Goal: Feedback & Contribution: Contribute content

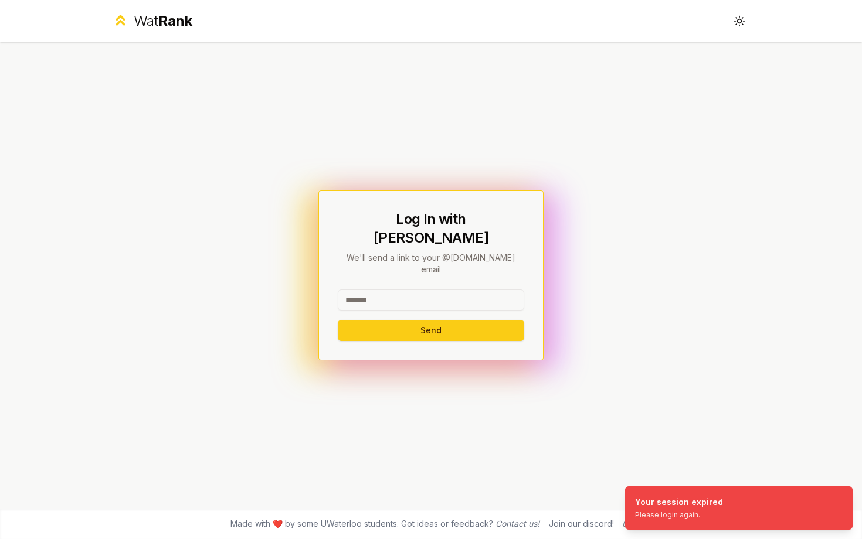
click at [437, 290] on input at bounding box center [431, 300] width 186 height 21
type input "********"
click at [338, 320] on button "Send" at bounding box center [431, 330] width 186 height 21
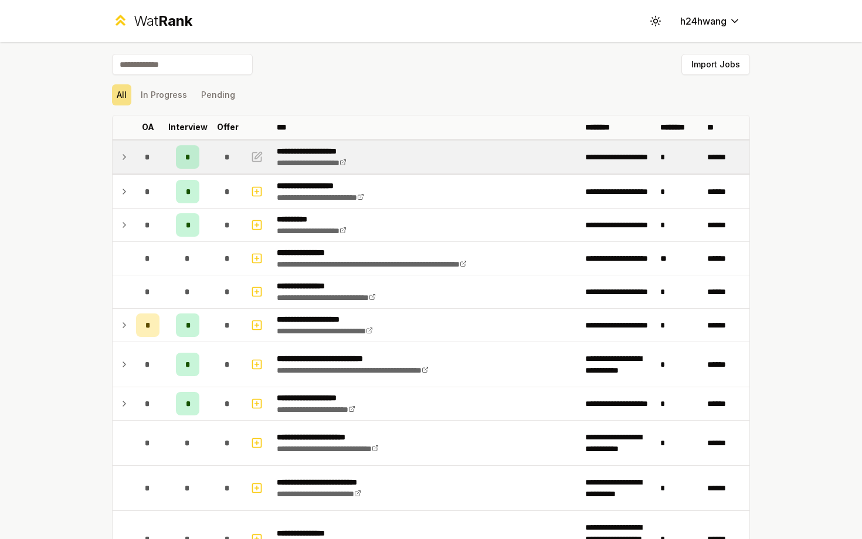
click at [130, 158] on td at bounding box center [122, 157] width 19 height 33
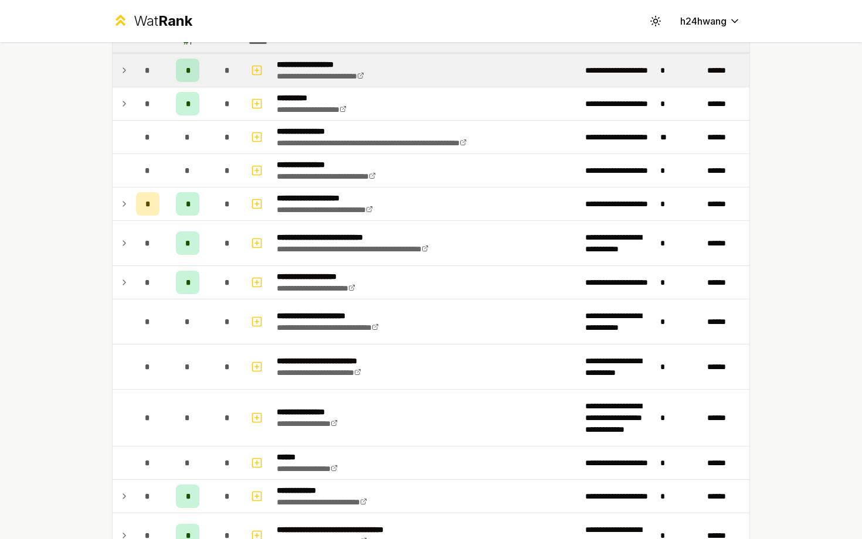
scroll to position [189, 0]
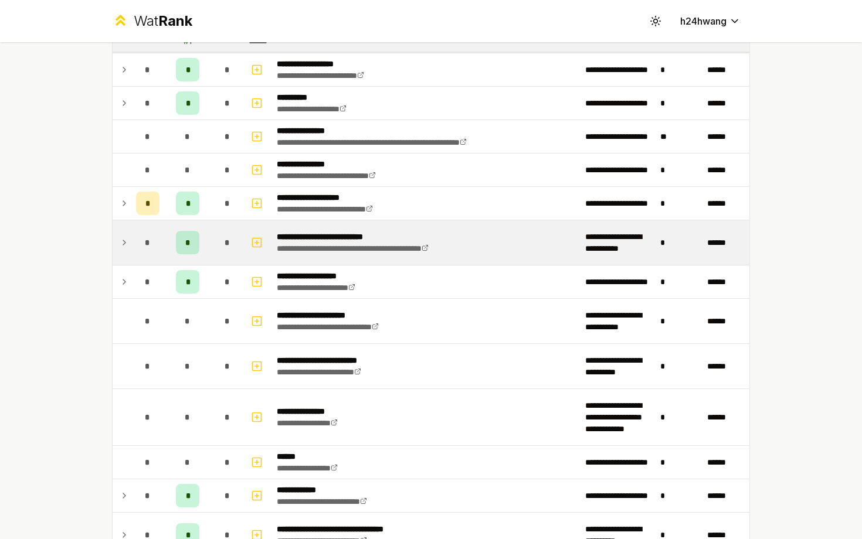
click at [123, 244] on icon at bounding box center [124, 243] width 9 height 14
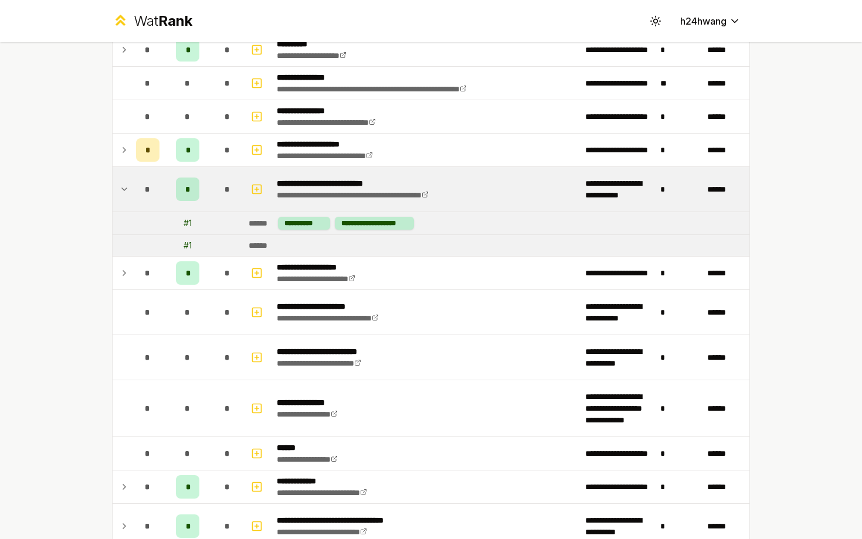
scroll to position [246, 0]
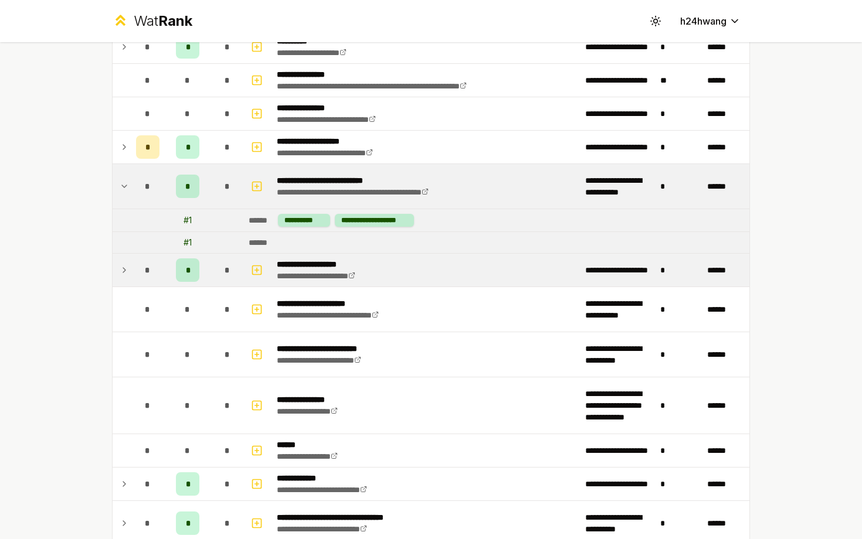
click at [128, 271] on icon at bounding box center [124, 270] width 9 height 14
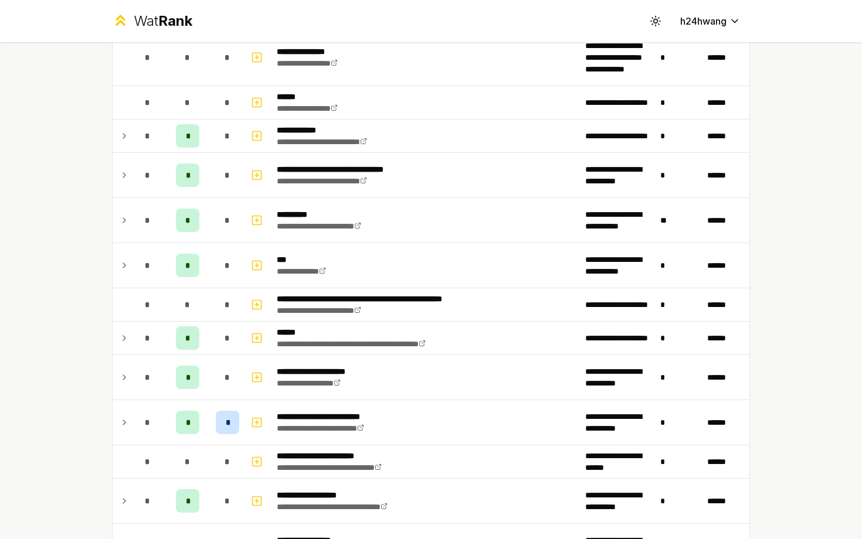
scroll to position [617, 0]
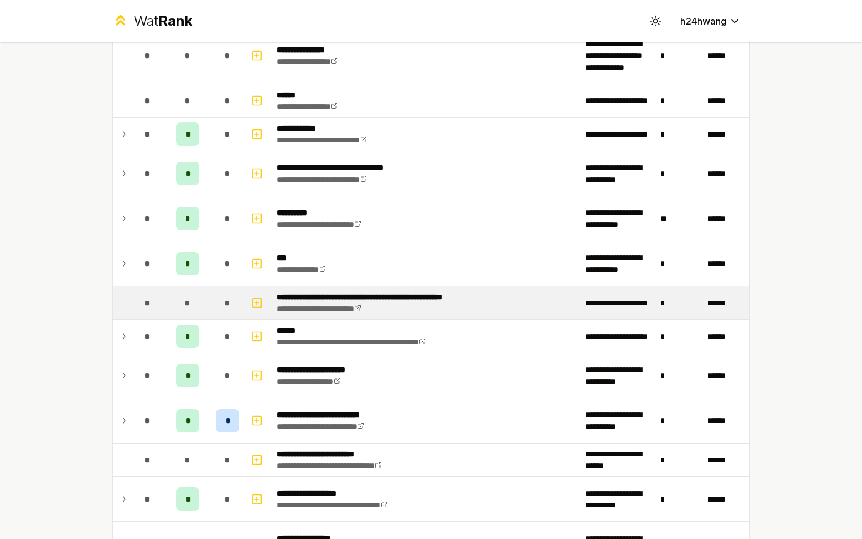
click at [130, 301] on td at bounding box center [122, 303] width 19 height 33
click at [260, 299] on icon "button" at bounding box center [257, 303] width 12 height 14
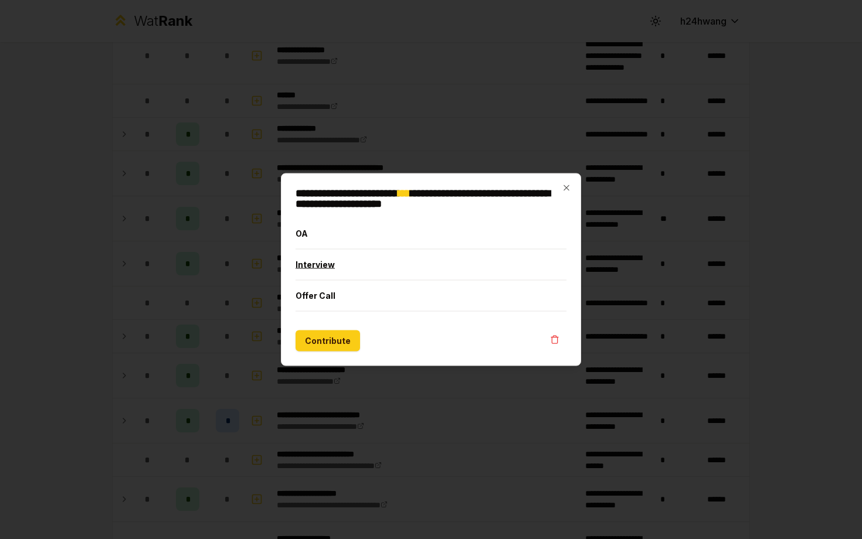
click at [317, 264] on button "Interview" at bounding box center [431, 265] width 271 height 30
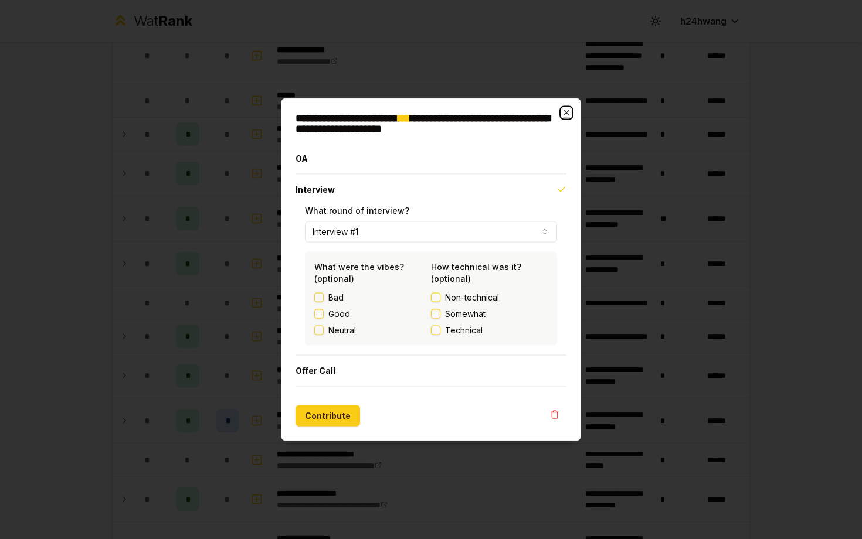
click at [566, 115] on icon "button" at bounding box center [566, 112] width 9 height 9
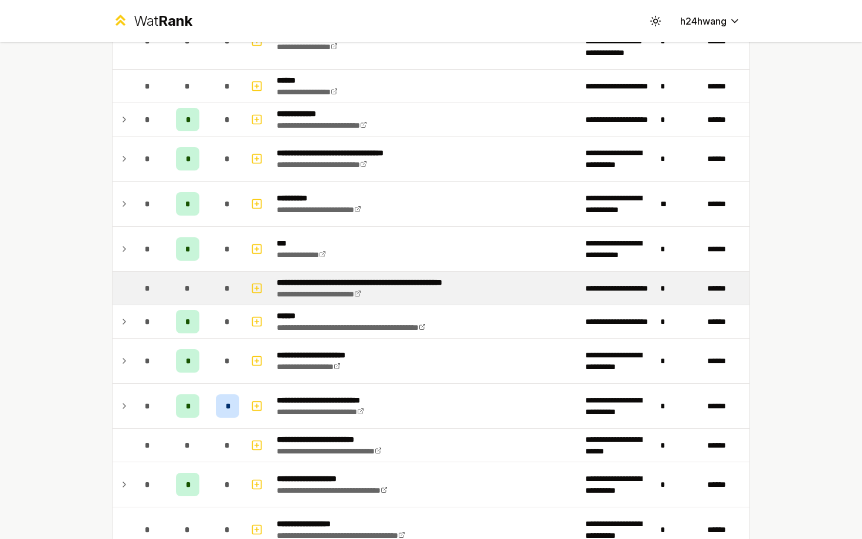
scroll to position [635, 0]
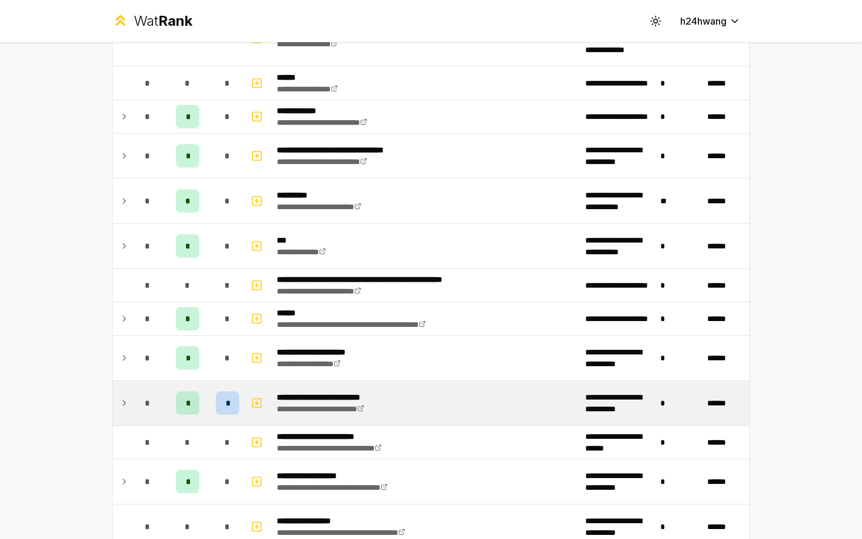
click at [223, 402] on div "*" at bounding box center [227, 403] width 23 height 23
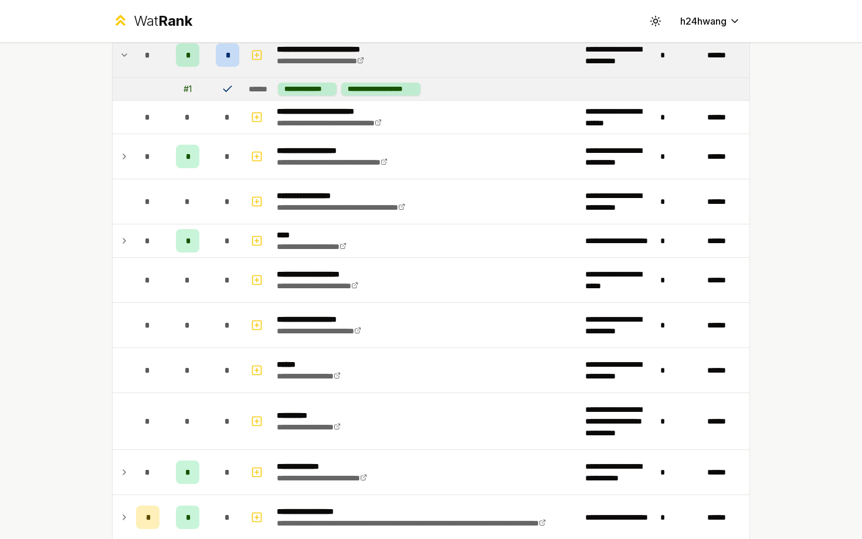
scroll to position [984, 0]
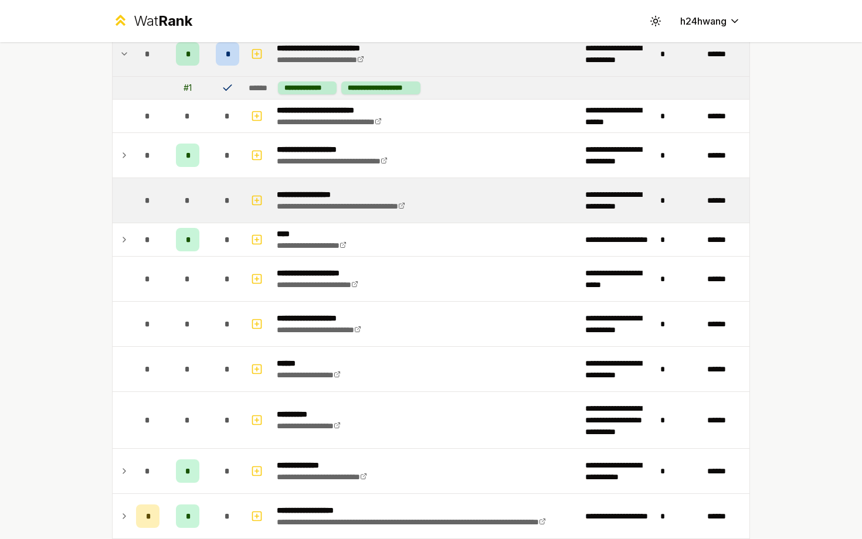
click at [118, 209] on td at bounding box center [122, 200] width 19 height 45
click at [253, 198] on icon "button" at bounding box center [257, 200] width 12 height 14
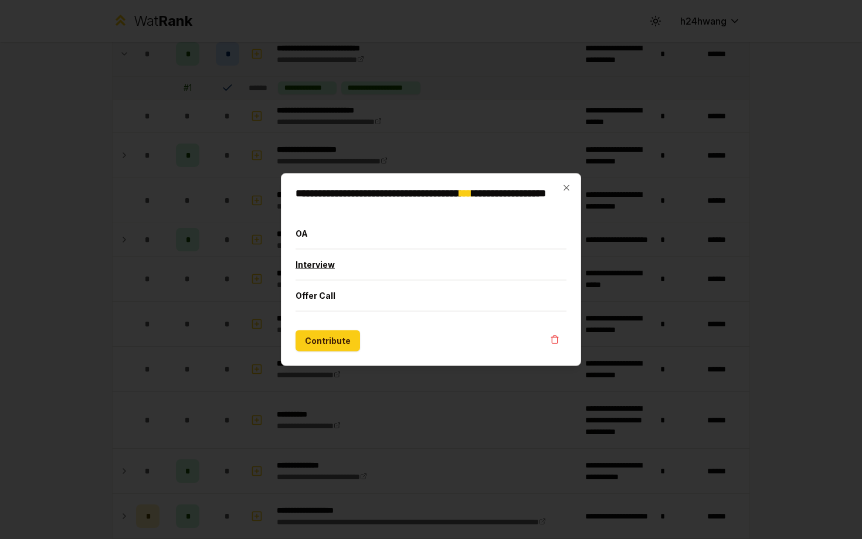
click at [330, 269] on button "Interview" at bounding box center [431, 265] width 271 height 30
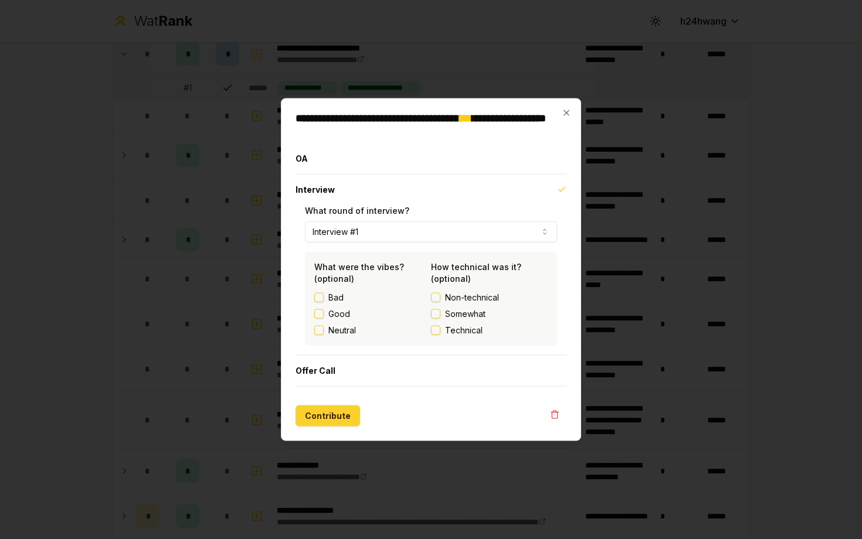
click at [336, 411] on button "Contribute" at bounding box center [328, 416] width 64 height 21
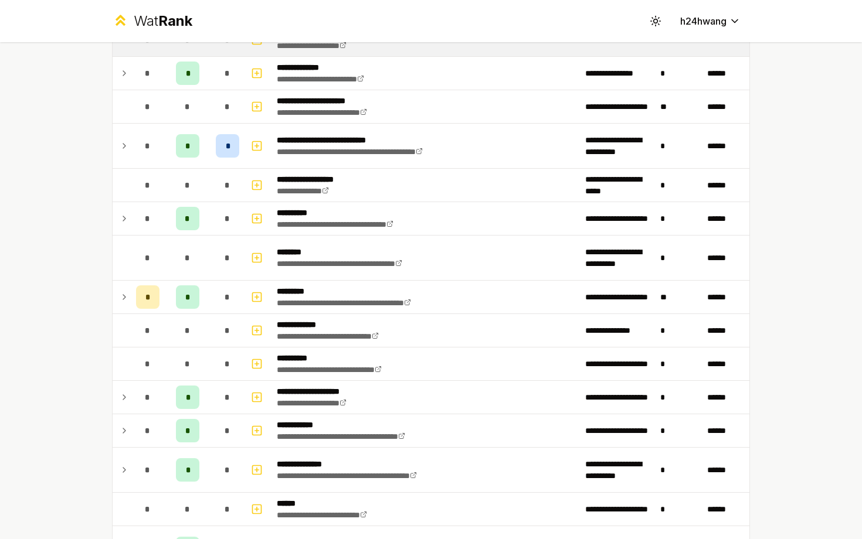
scroll to position [1357, 0]
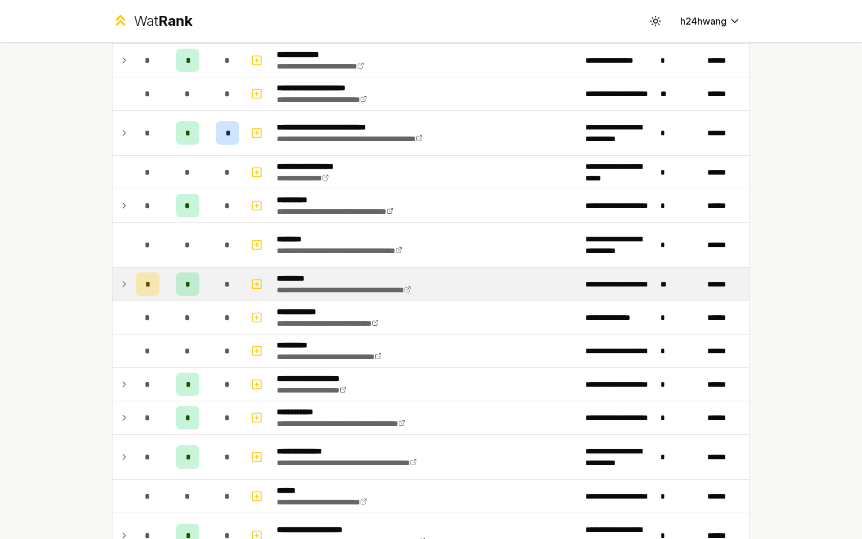
click at [116, 283] on td at bounding box center [122, 284] width 19 height 33
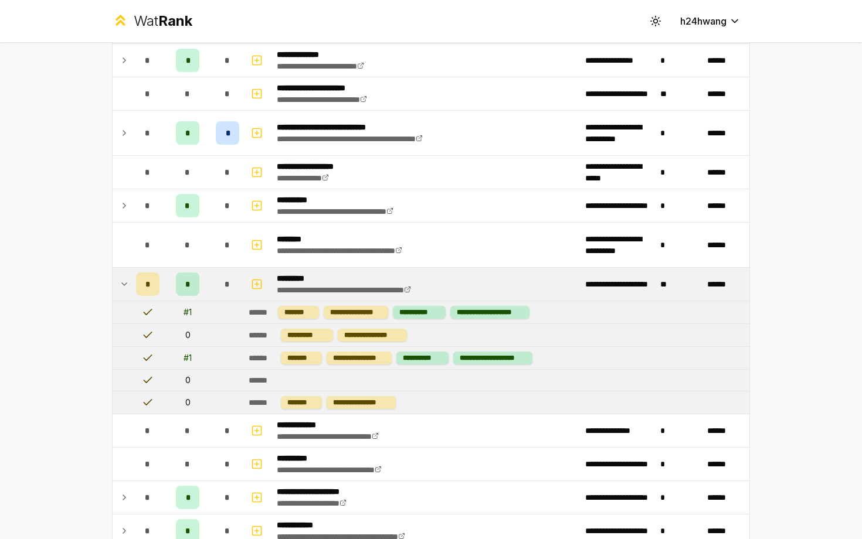
click at [124, 280] on icon at bounding box center [124, 284] width 9 height 14
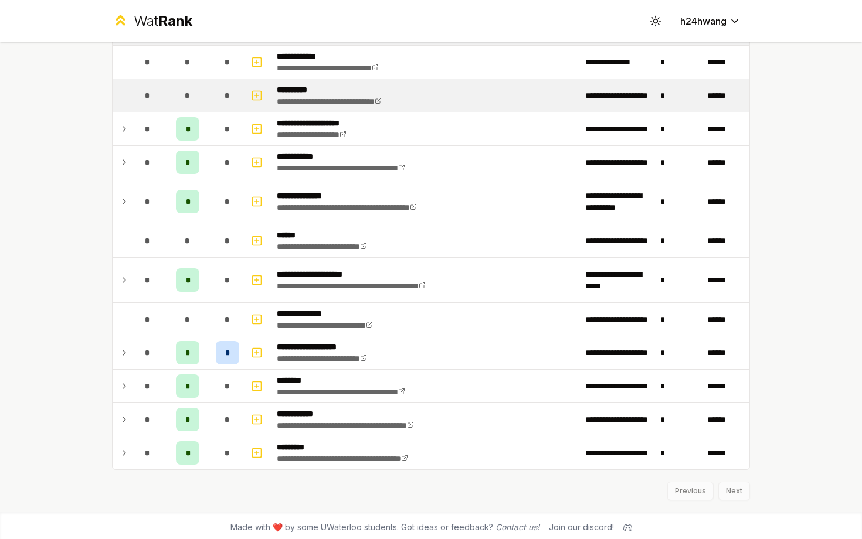
scroll to position [1616, 0]
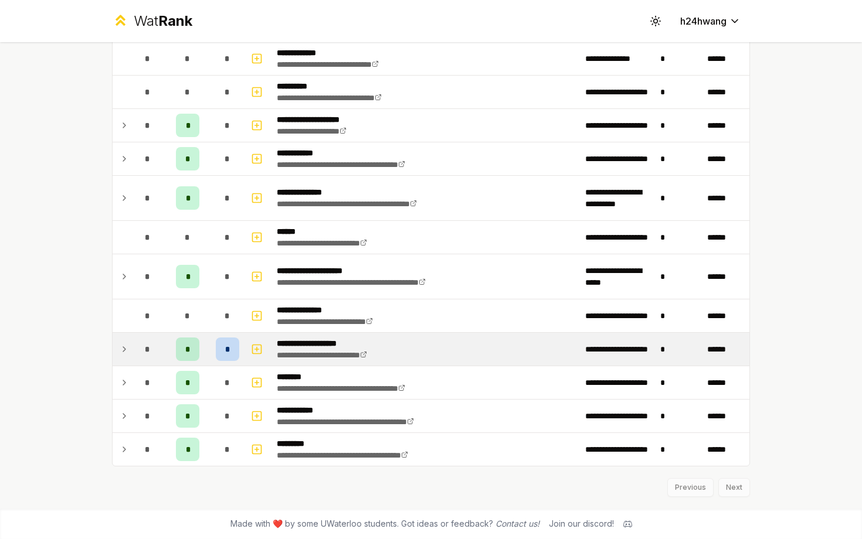
click at [124, 355] on icon at bounding box center [124, 349] width 9 height 14
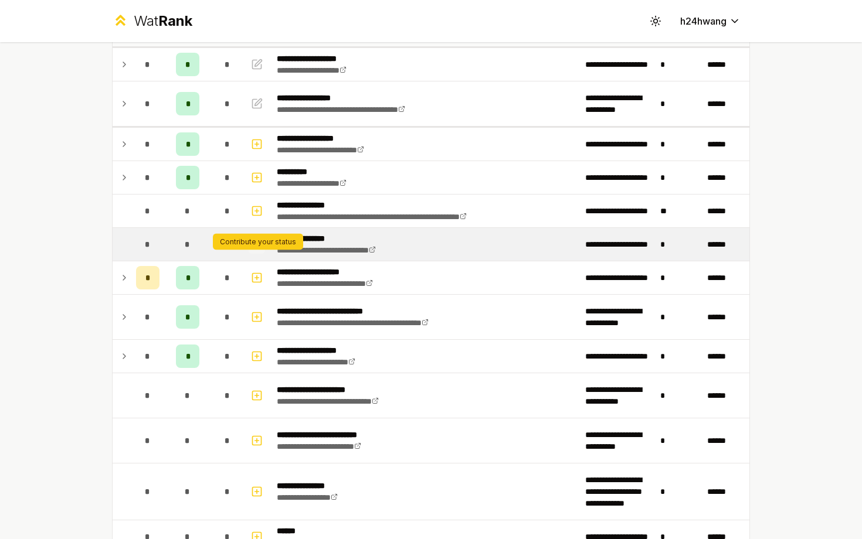
scroll to position [99, 0]
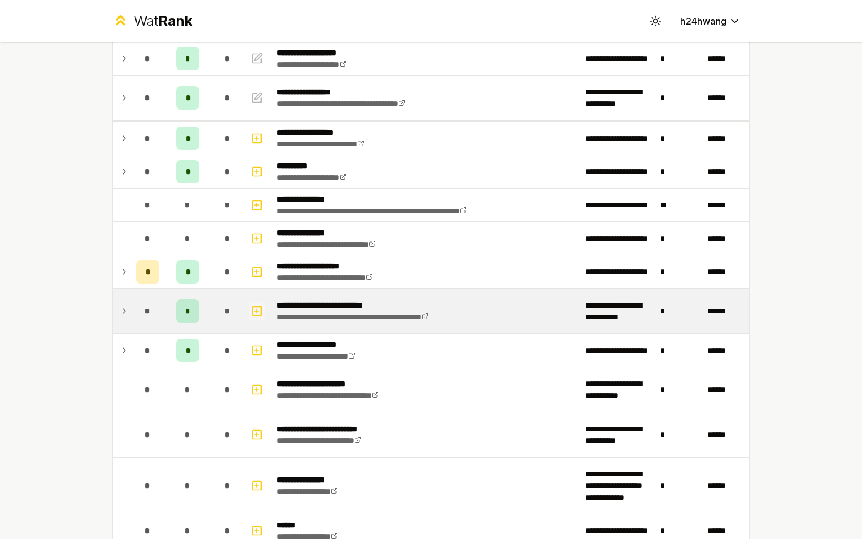
click at [257, 309] on icon "button" at bounding box center [257, 311] width 0 height 4
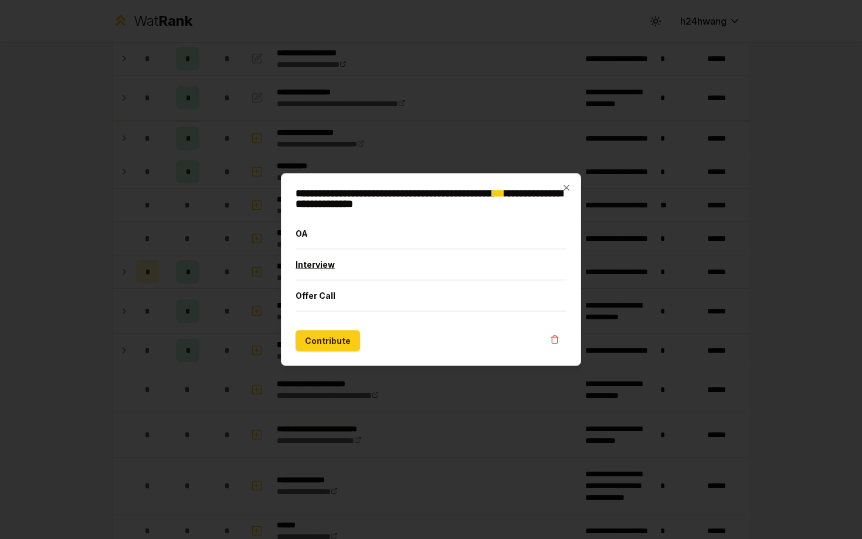
click at [325, 265] on button "Interview" at bounding box center [431, 265] width 271 height 30
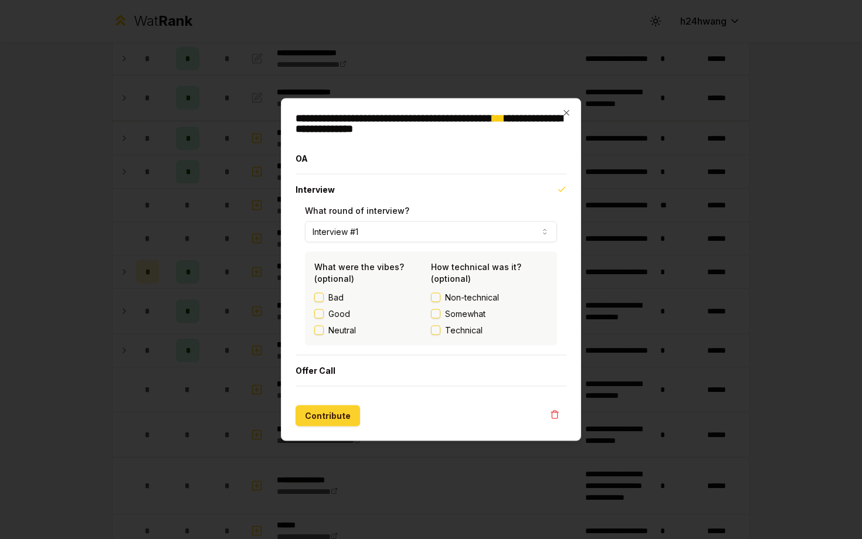
click at [311, 422] on button "Contribute" at bounding box center [328, 416] width 64 height 21
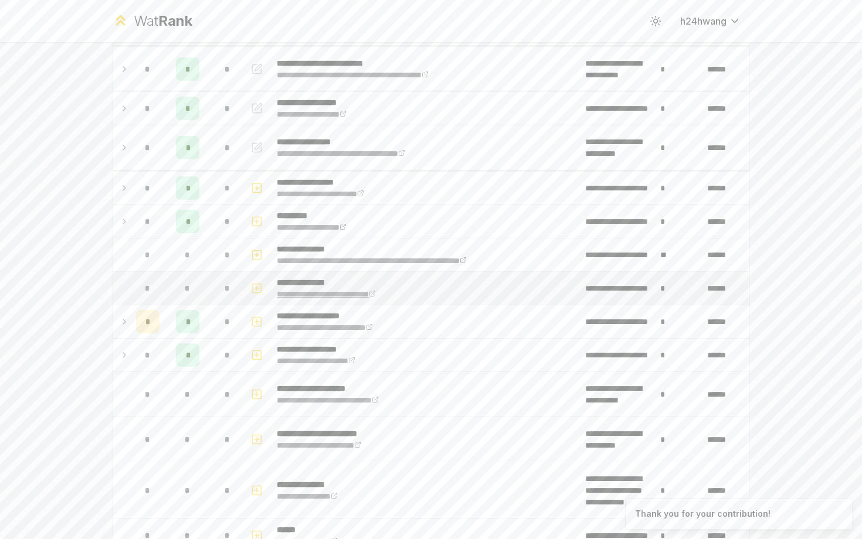
scroll to position [104, 0]
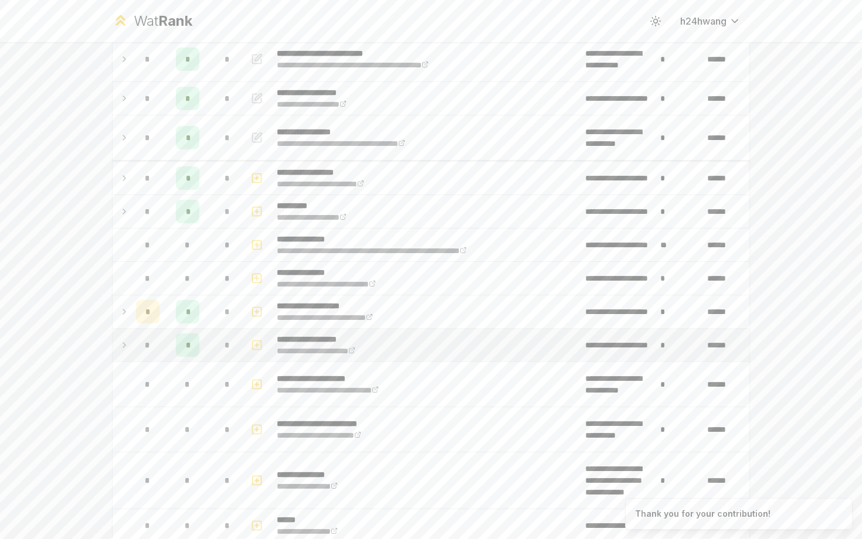
click at [262, 346] on icon "button" at bounding box center [257, 345] width 12 height 14
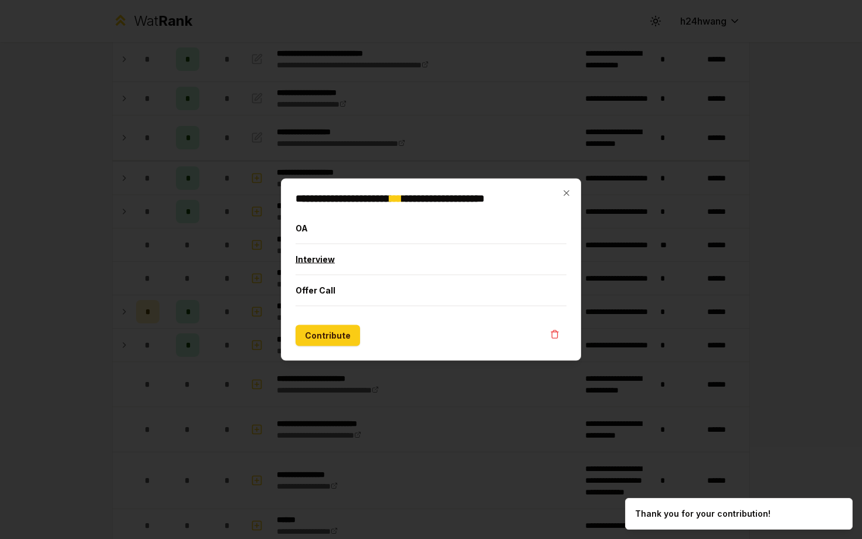
click at [326, 260] on button "Interview" at bounding box center [431, 259] width 271 height 30
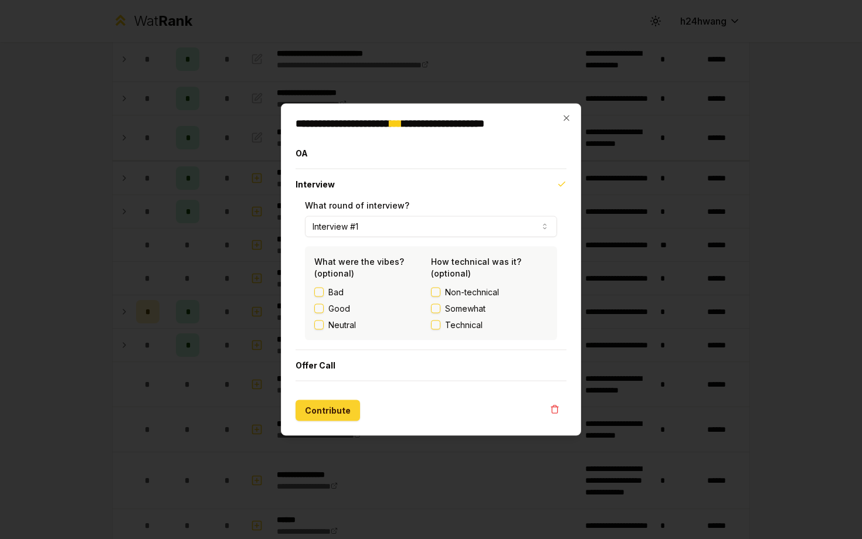
click at [305, 407] on button "Contribute" at bounding box center [328, 410] width 64 height 21
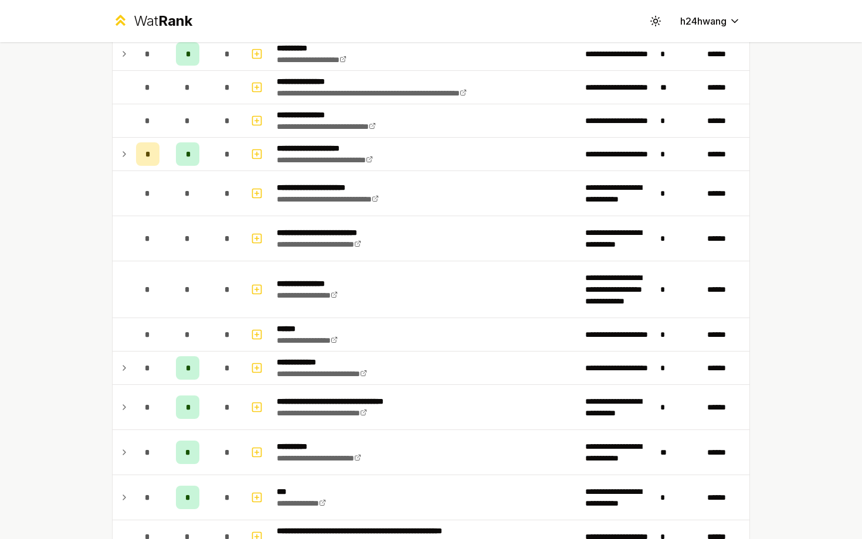
scroll to position [485, 0]
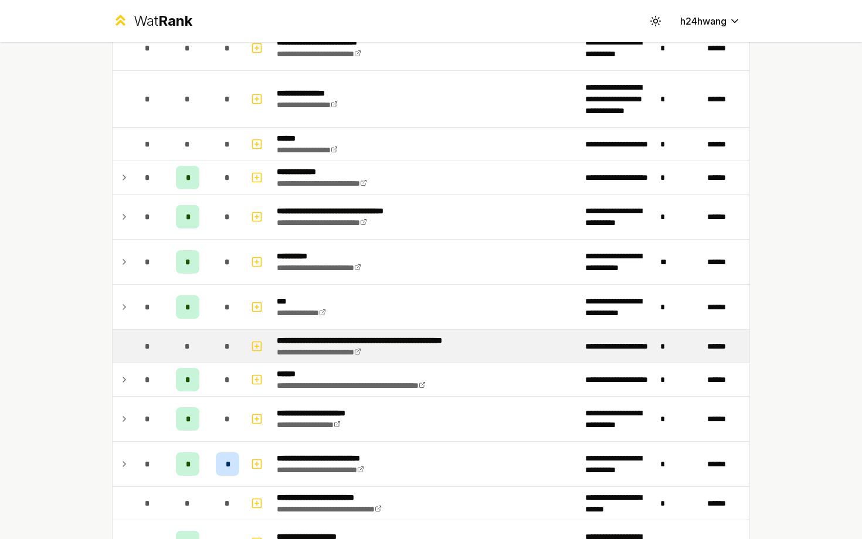
click at [247, 345] on td at bounding box center [258, 346] width 28 height 33
click at [254, 347] on icon "button" at bounding box center [257, 346] width 12 height 14
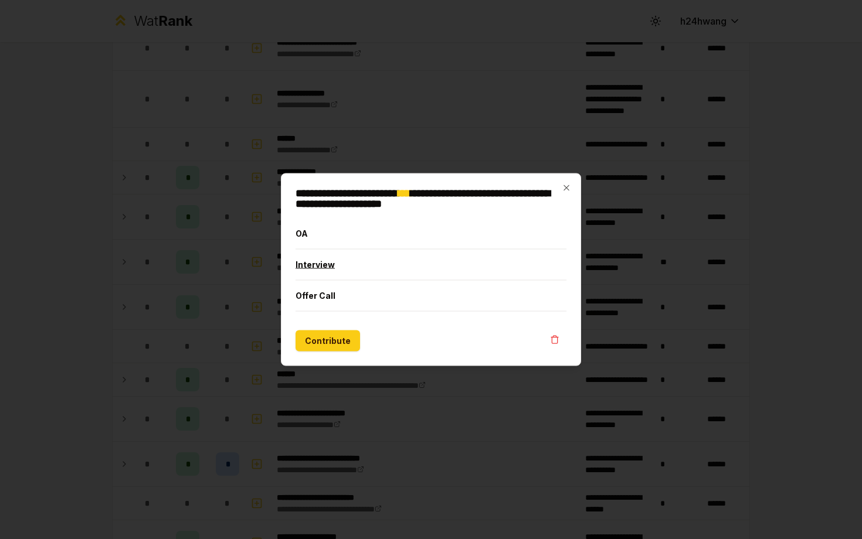
click at [310, 262] on button "Interview" at bounding box center [431, 265] width 271 height 30
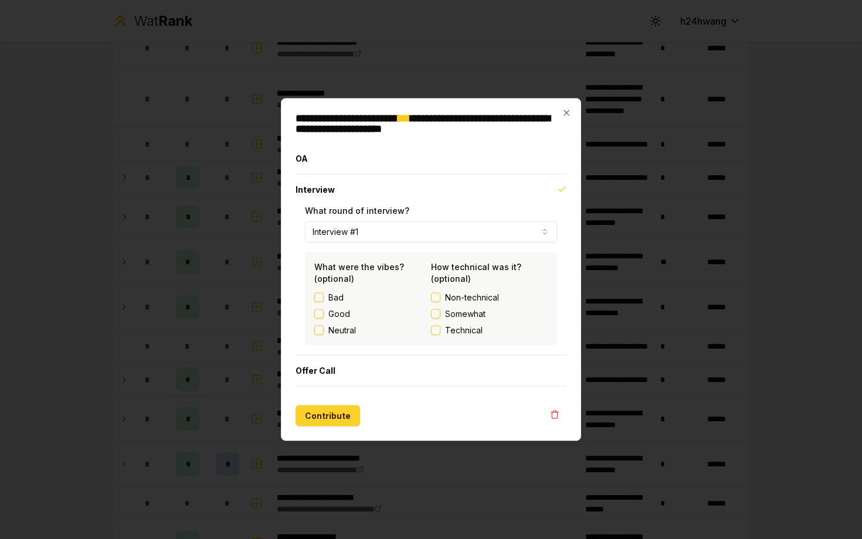
click at [312, 418] on button "Contribute" at bounding box center [328, 416] width 64 height 21
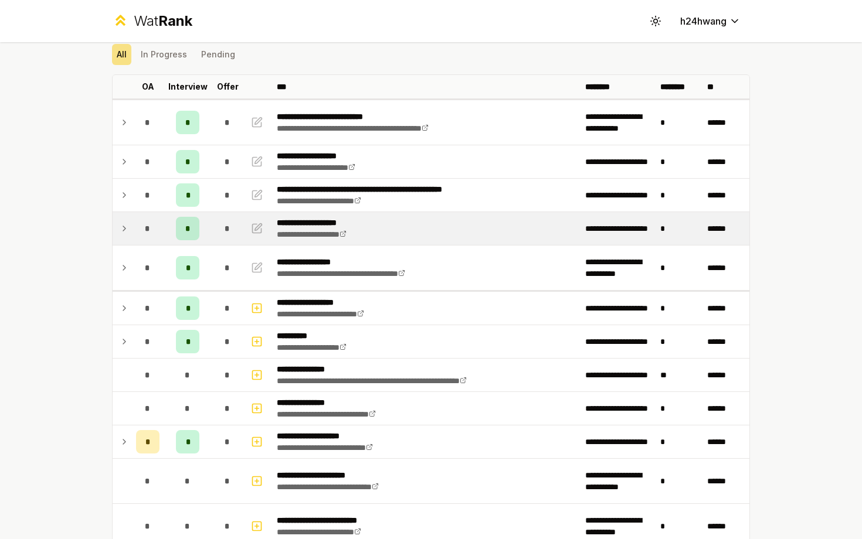
scroll to position [42, 0]
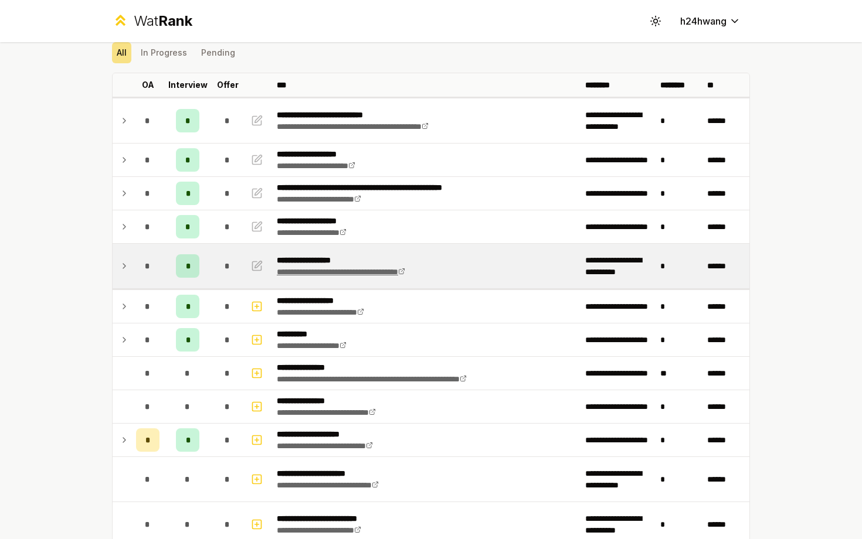
click at [405, 271] on link "**********" at bounding box center [341, 272] width 128 height 8
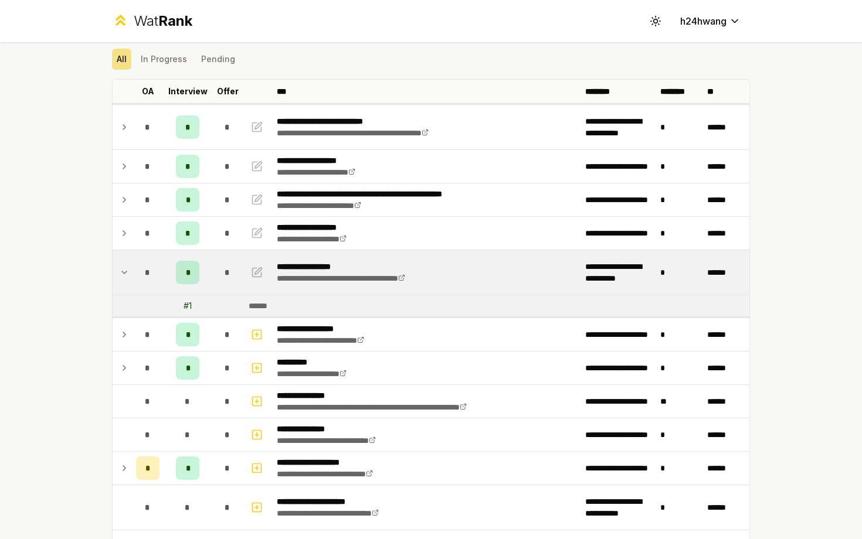
scroll to position [0, 0]
